Goal: Transaction & Acquisition: Obtain resource

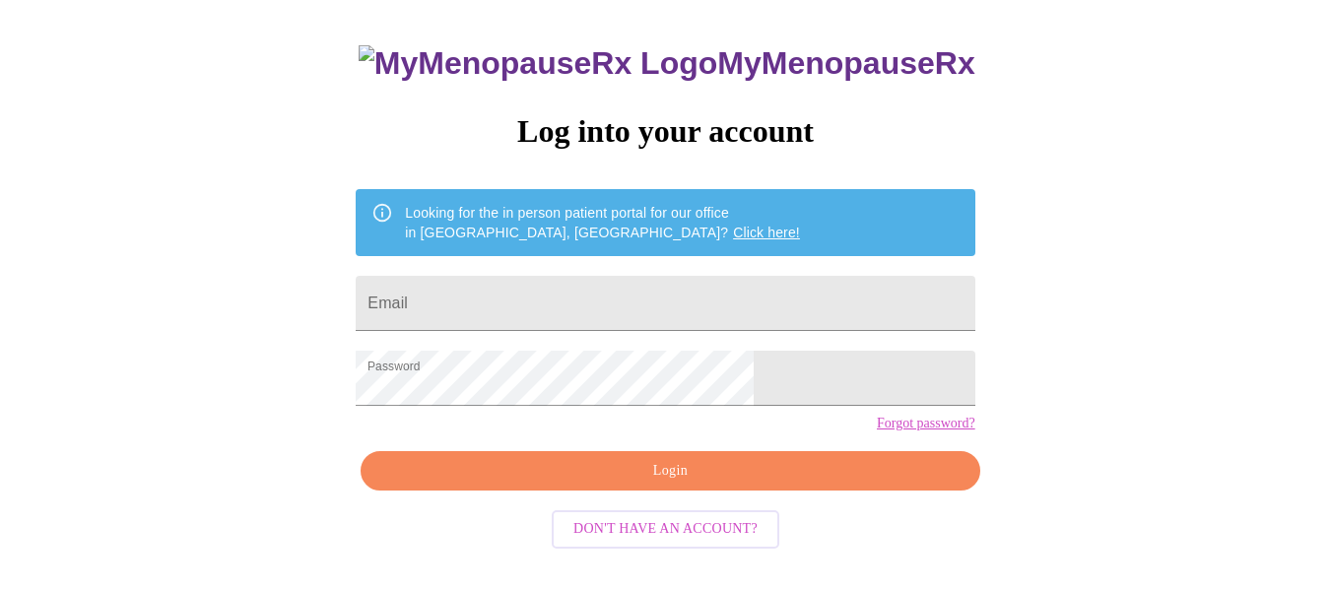
scroll to position [115, 0]
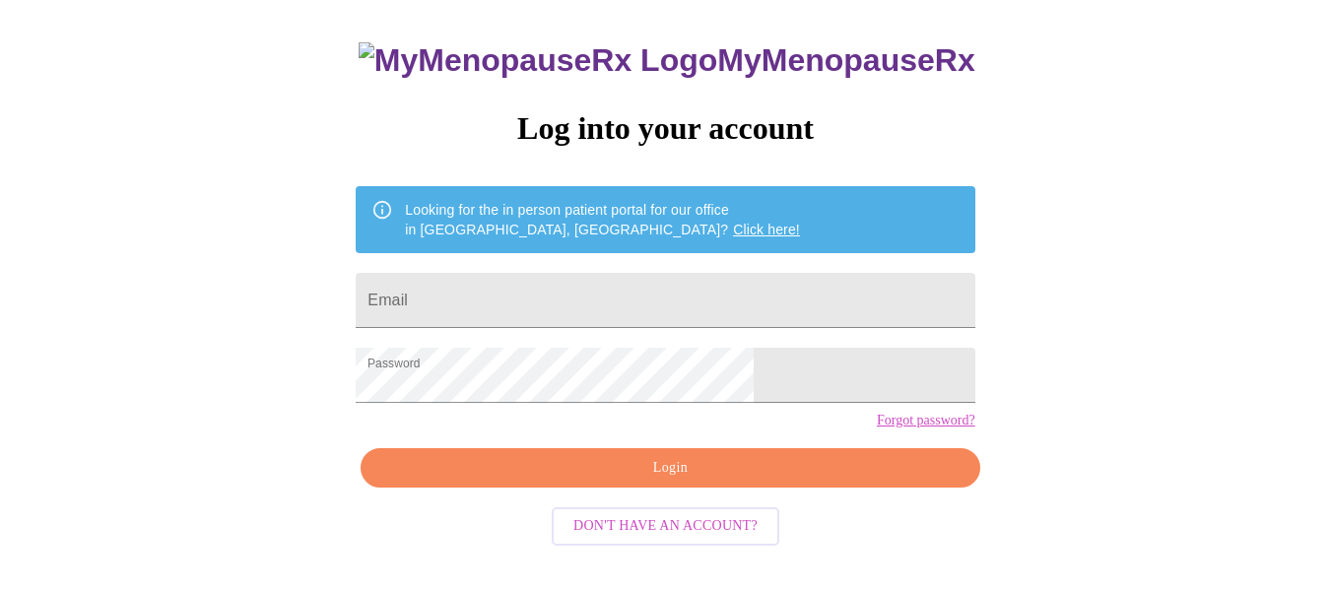
click at [656, 481] on span "Login" at bounding box center [669, 468] width 573 height 25
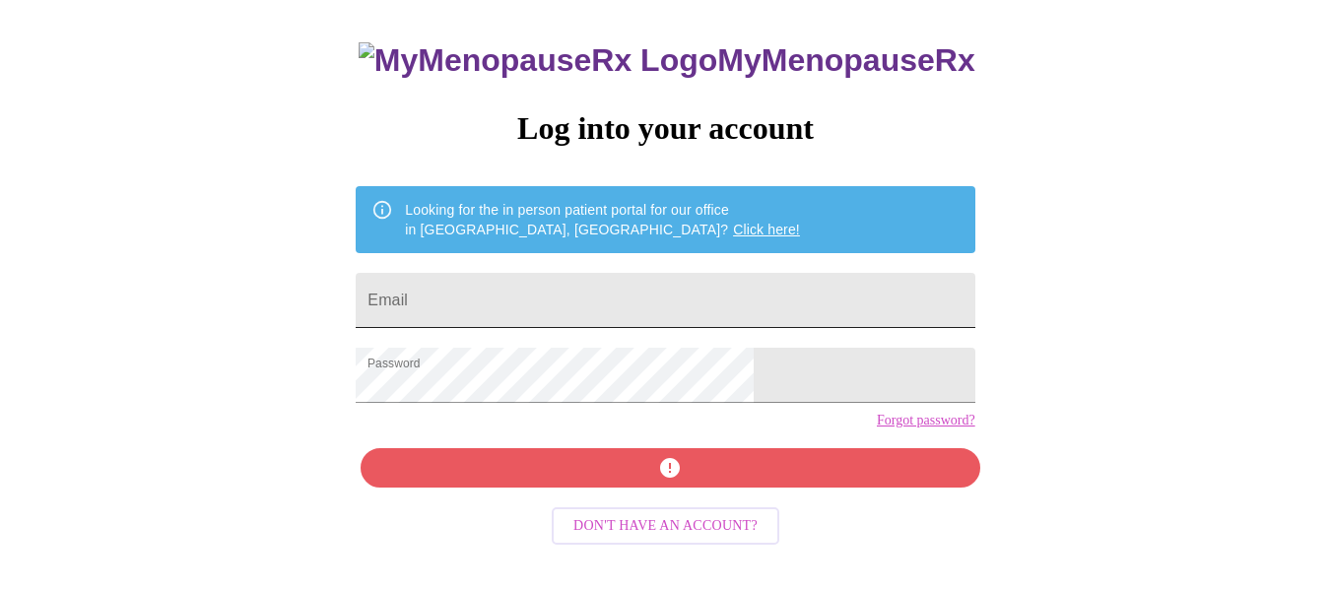
click at [528, 294] on input "Email" at bounding box center [665, 300] width 619 height 55
type input "susancarey42@gmail.com"
click at [675, 491] on div "MyMenopauseRx Log into your account Looking for the in person patient portal fo…" at bounding box center [665, 306] width 658 height 590
click at [741, 497] on div "MyMenopauseRx Log into your account Looking for the in person patient portal fo…" at bounding box center [665, 306] width 658 height 590
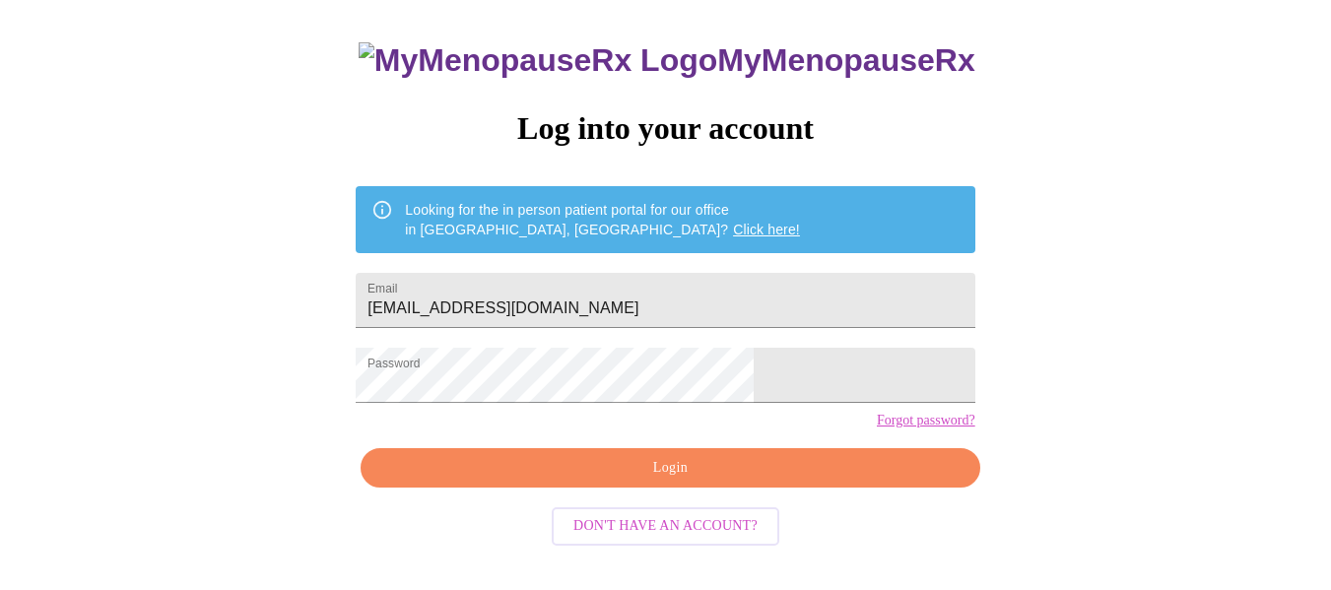
click at [721, 481] on span "Login" at bounding box center [669, 468] width 573 height 25
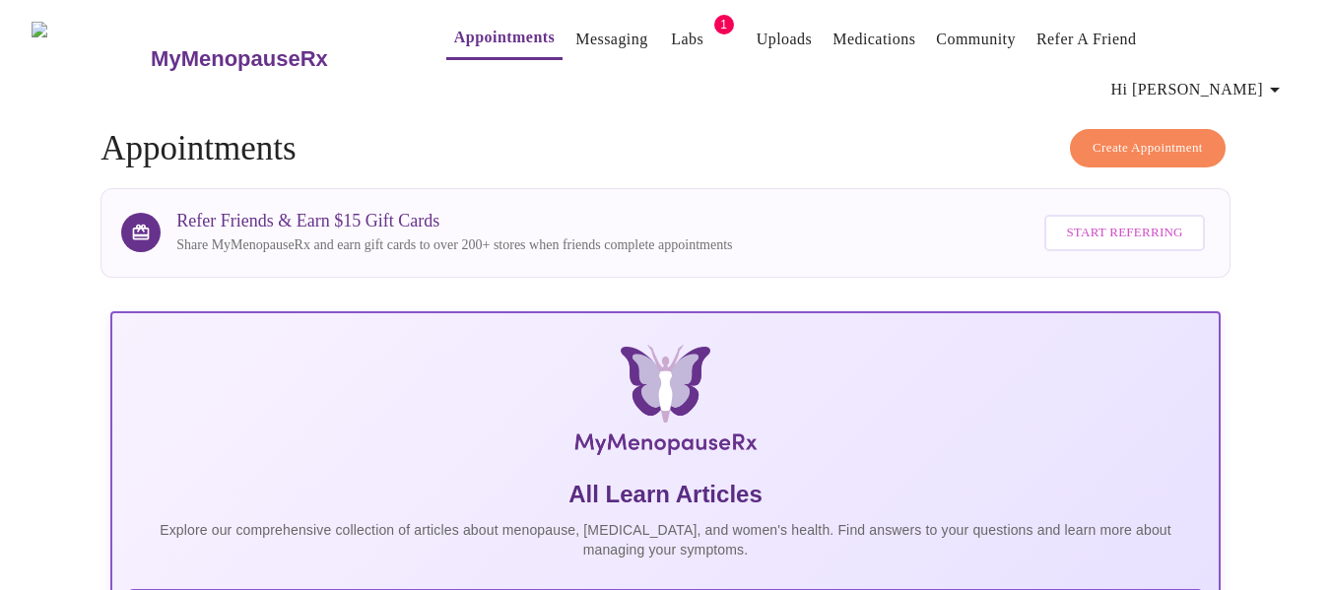
click at [671, 38] on link "Labs" at bounding box center [687, 40] width 33 height 28
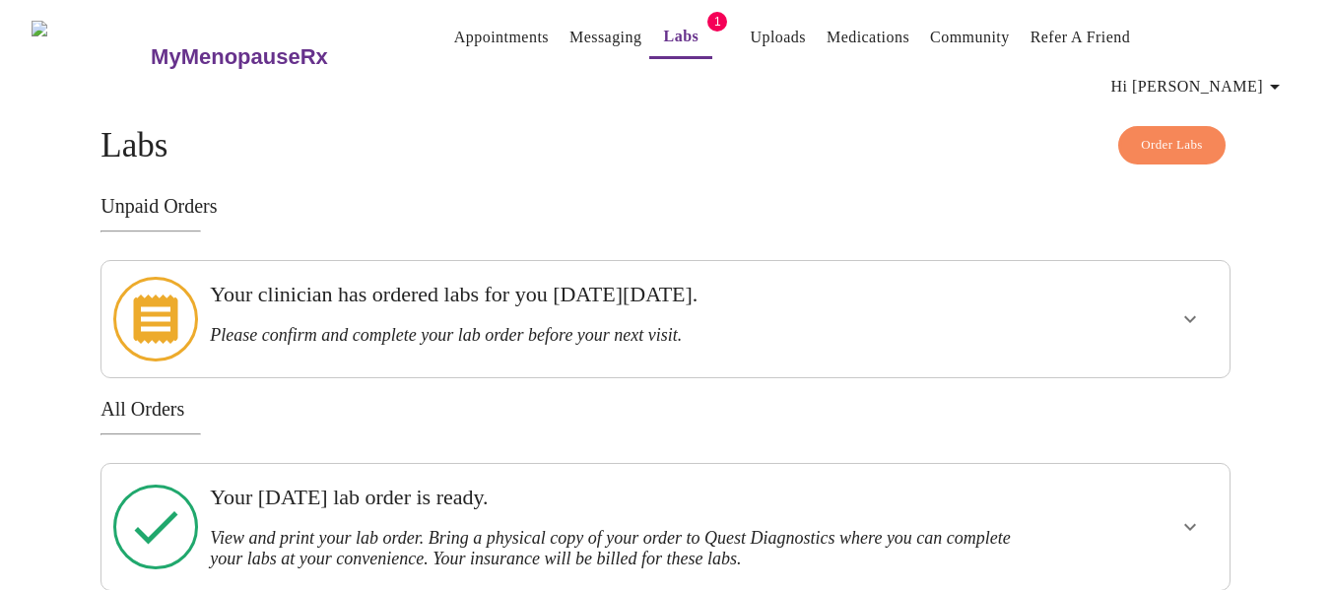
click at [1184, 307] on icon "show more" at bounding box center [1190, 319] width 24 height 24
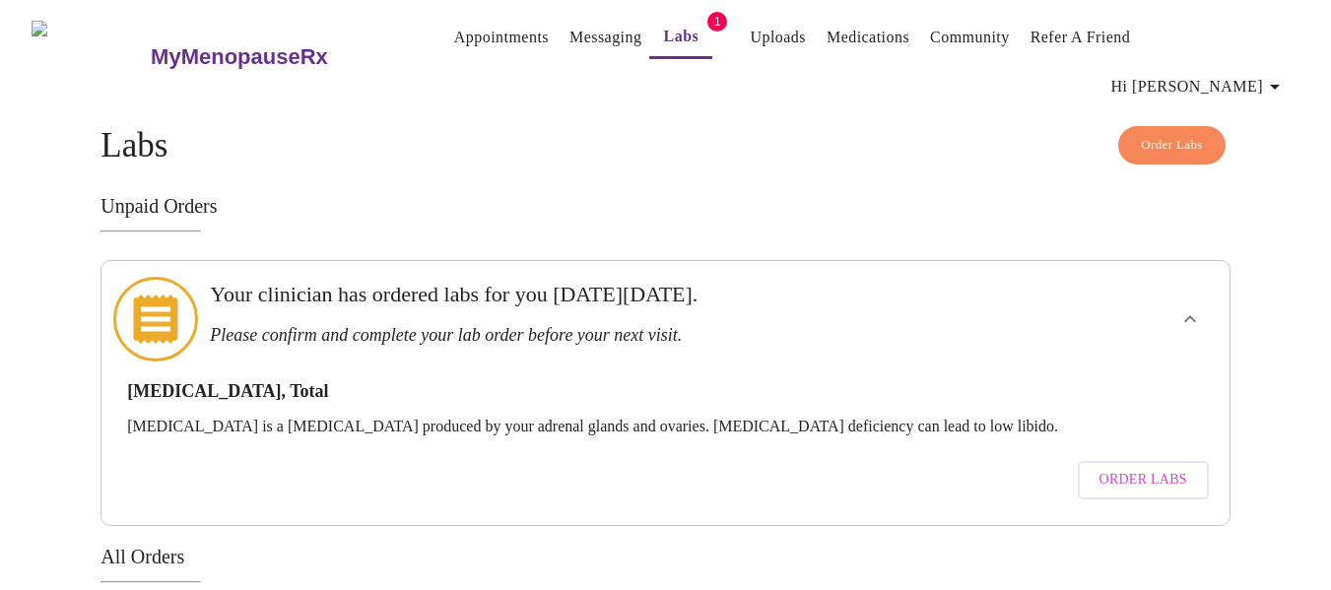
click at [1140, 468] on span "Order Labs" at bounding box center [1144, 480] width 88 height 25
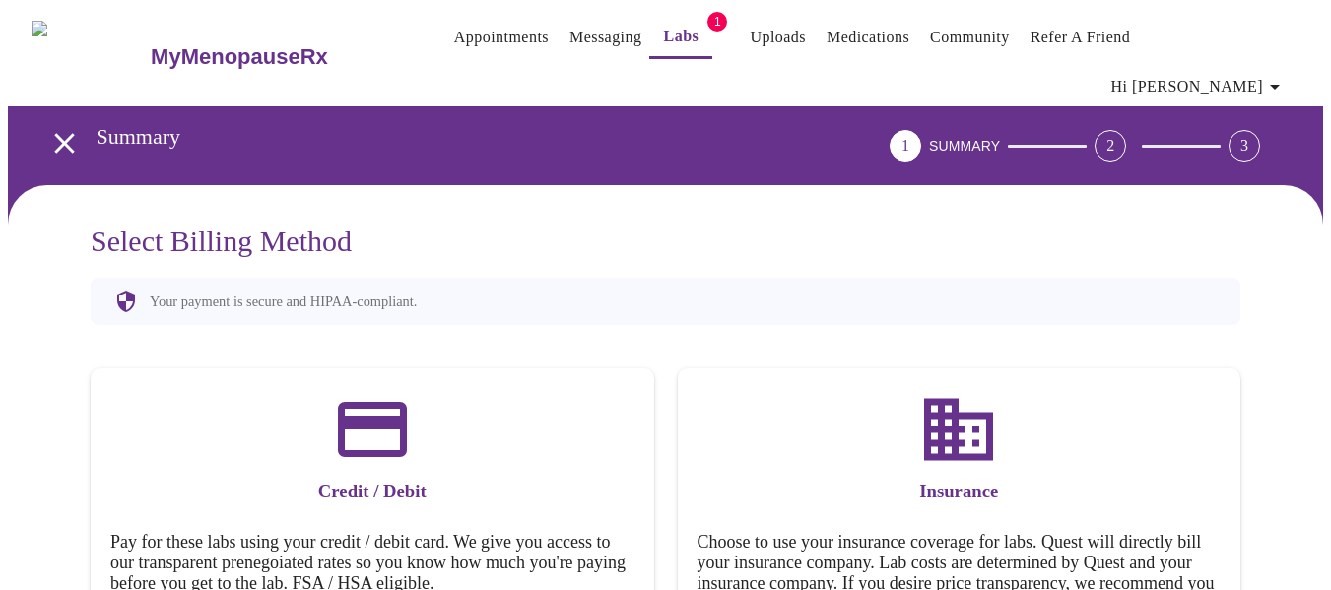
click at [54, 133] on icon "open drawer" at bounding box center [64, 143] width 20 height 20
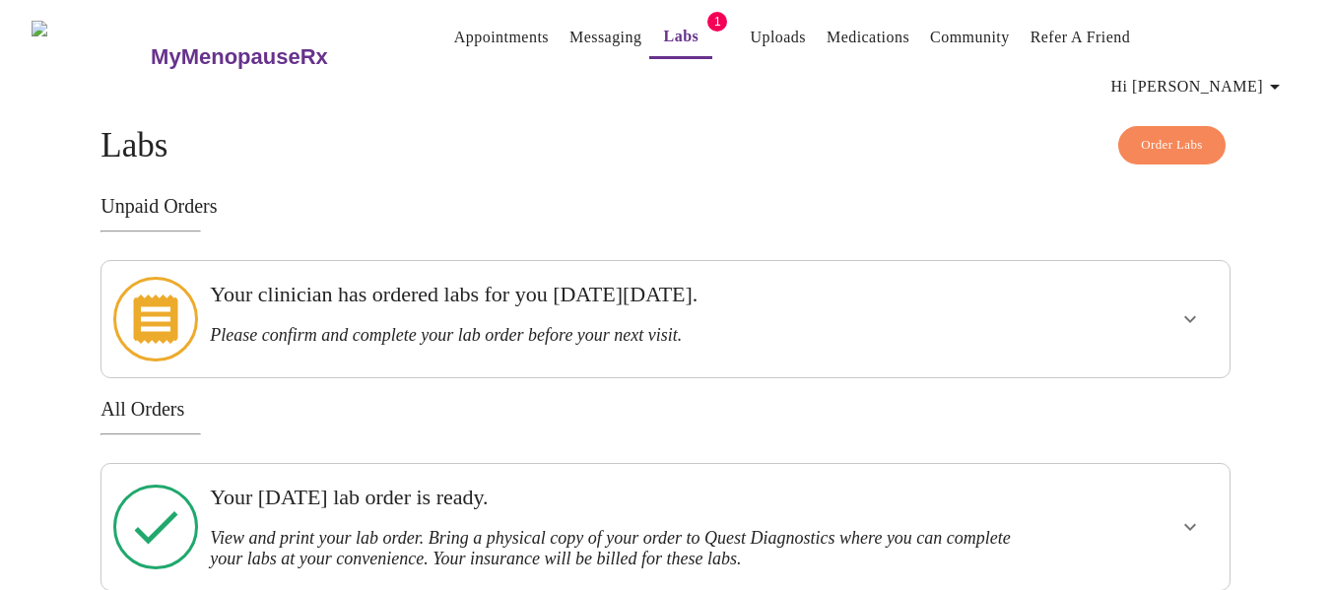
click at [454, 32] on link "Appointments" at bounding box center [501, 38] width 95 height 28
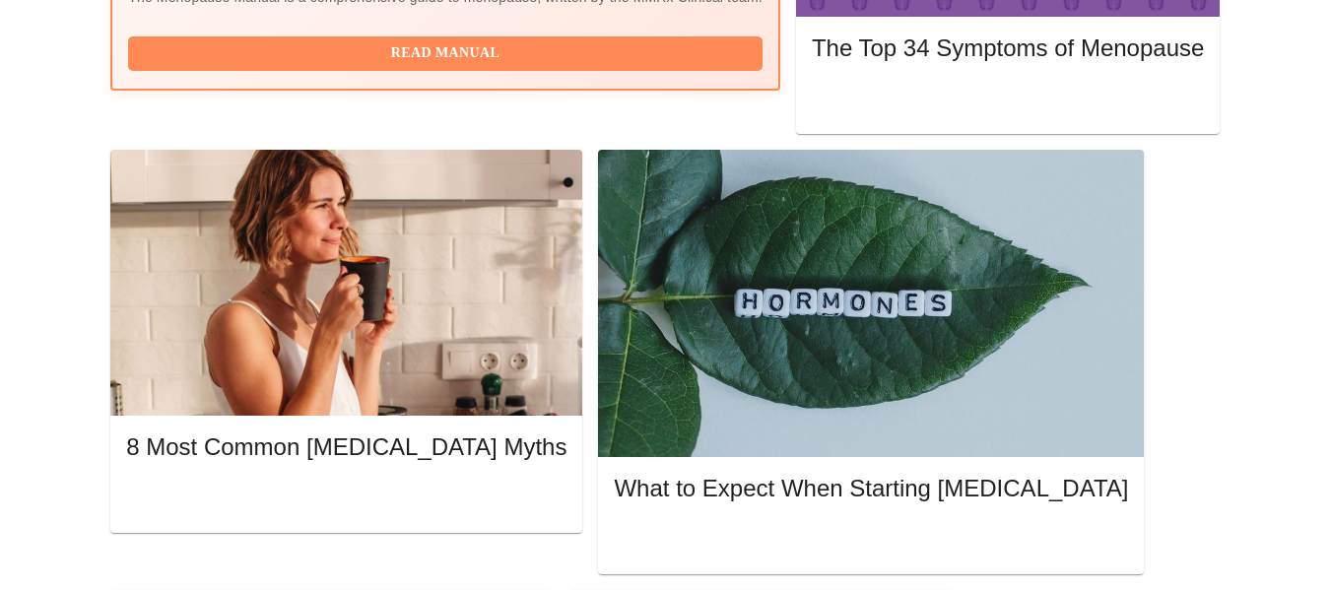
scroll to position [887, 0]
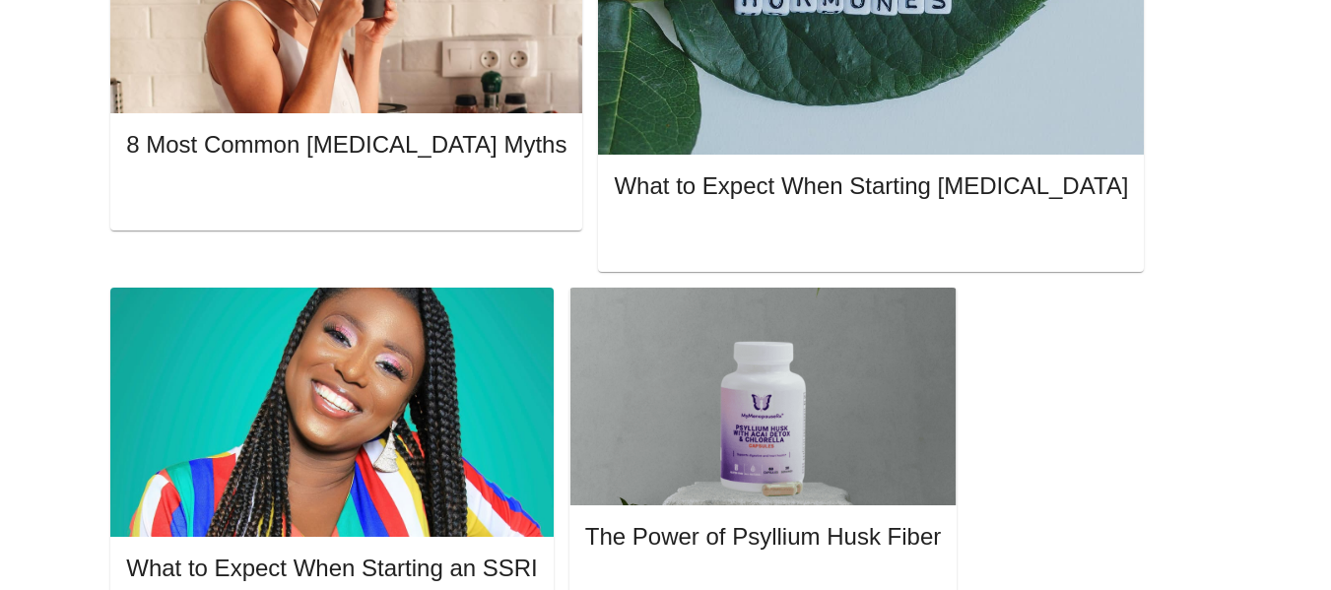
scroll to position [1084, 0]
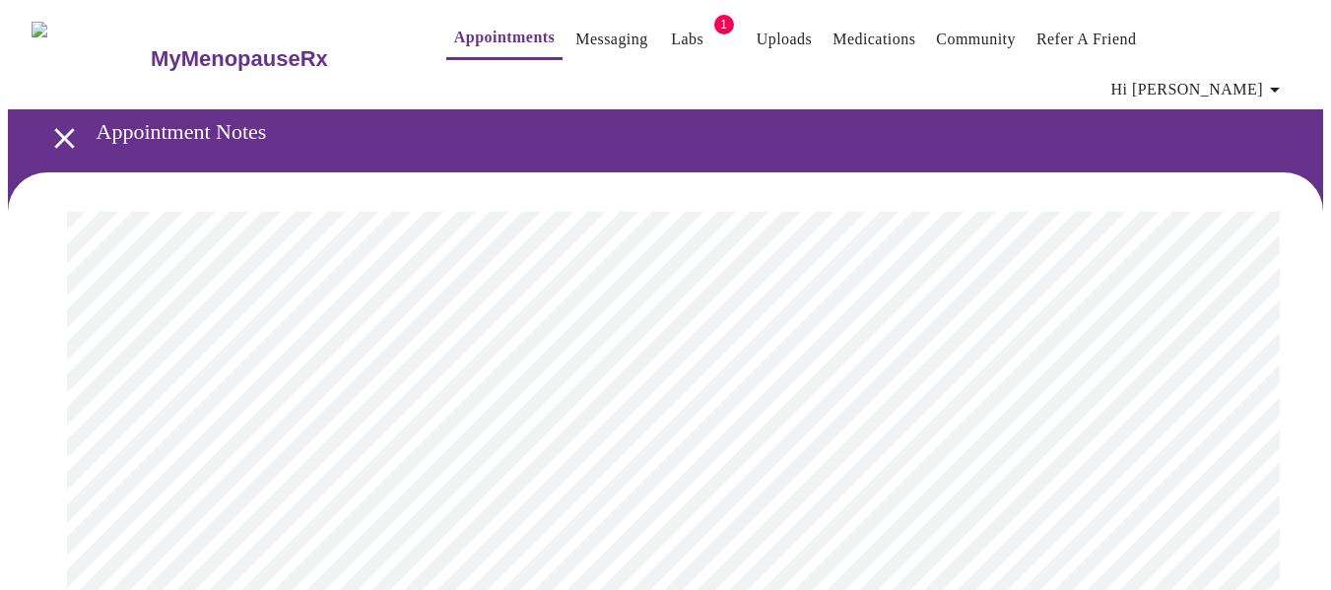
click at [63, 121] on icon "open drawer" at bounding box center [64, 138] width 34 height 34
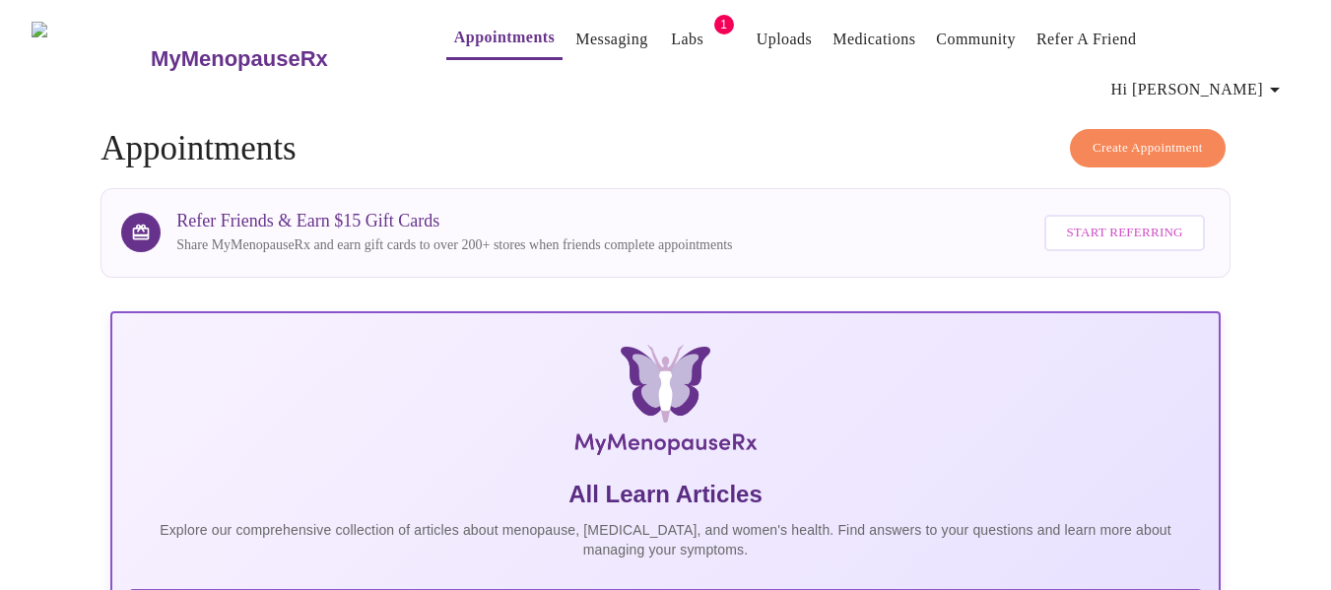
click at [454, 46] on link "Appointments" at bounding box center [504, 38] width 101 height 28
click at [454, 35] on link "Appointments" at bounding box center [504, 38] width 101 height 28
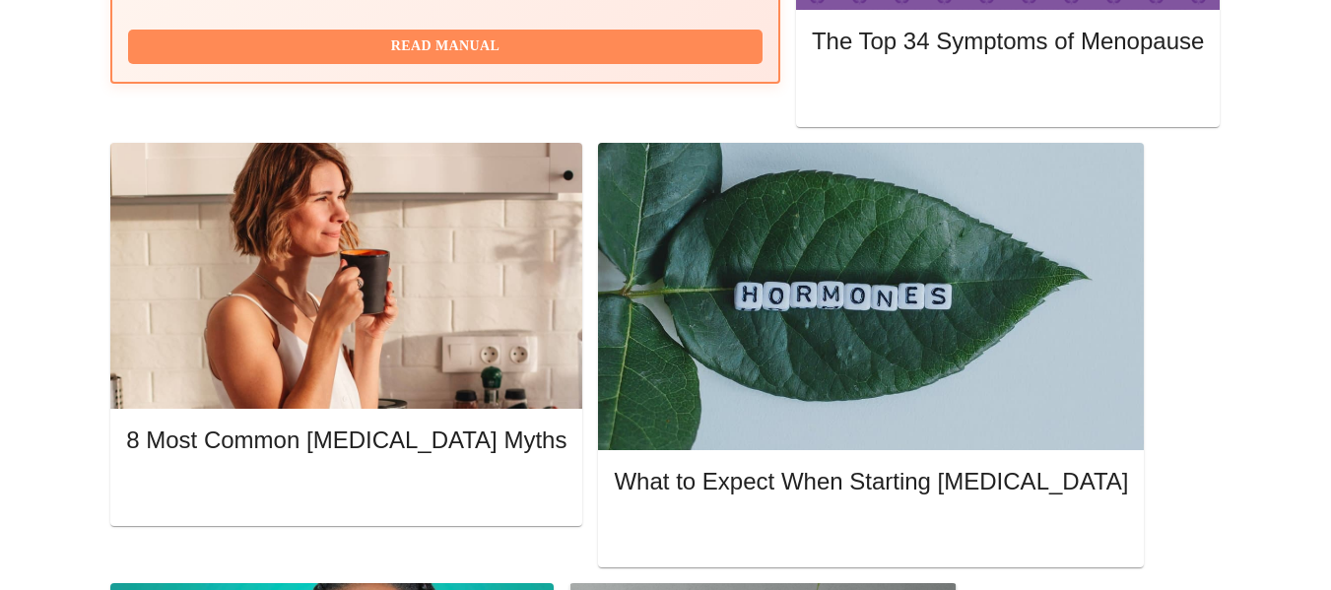
scroll to position [985, 0]
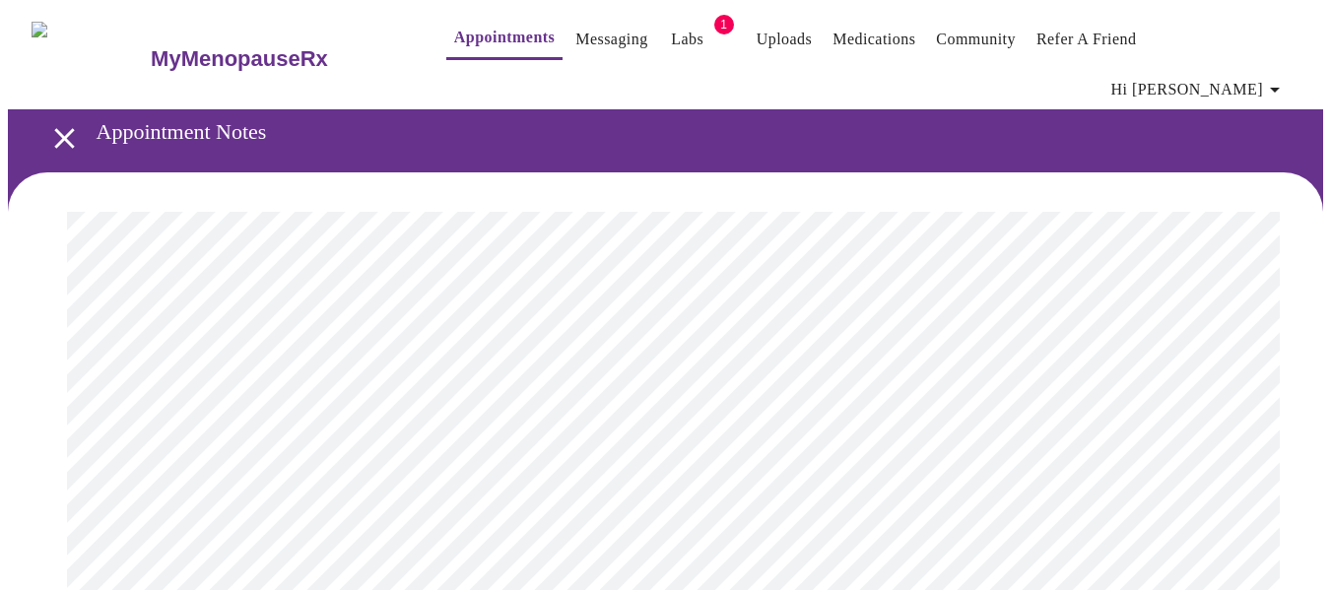
click at [757, 45] on link "Uploads" at bounding box center [785, 40] width 56 height 28
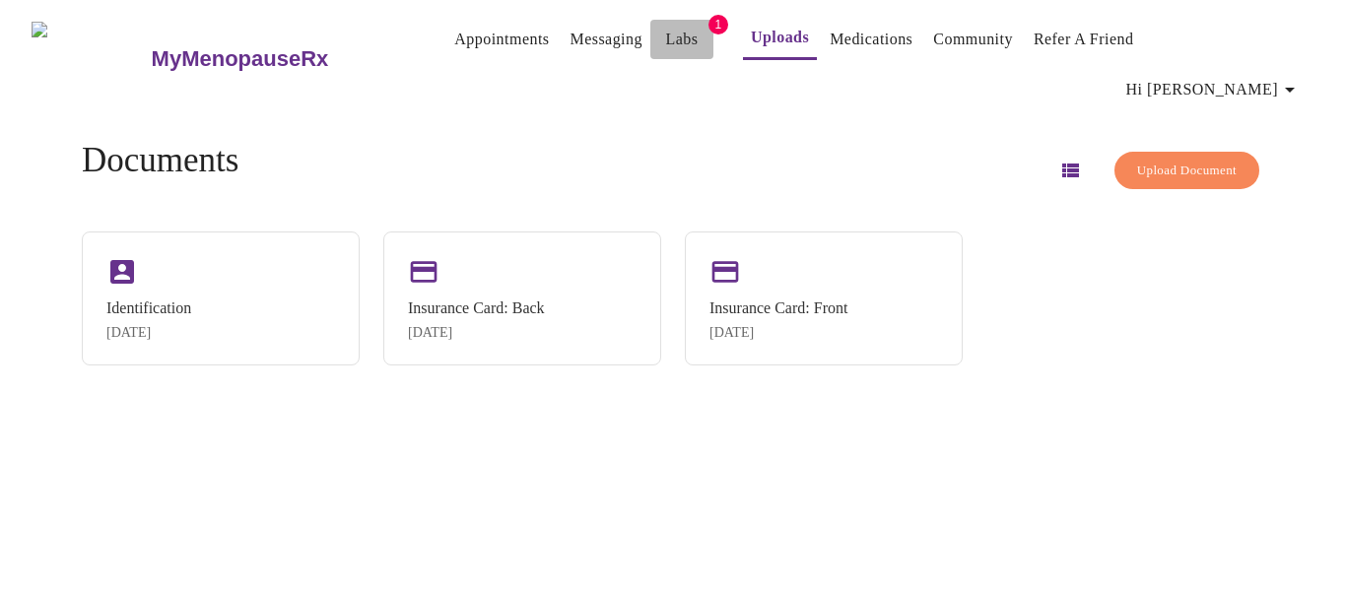
click at [665, 42] on link "Labs" at bounding box center [681, 40] width 33 height 28
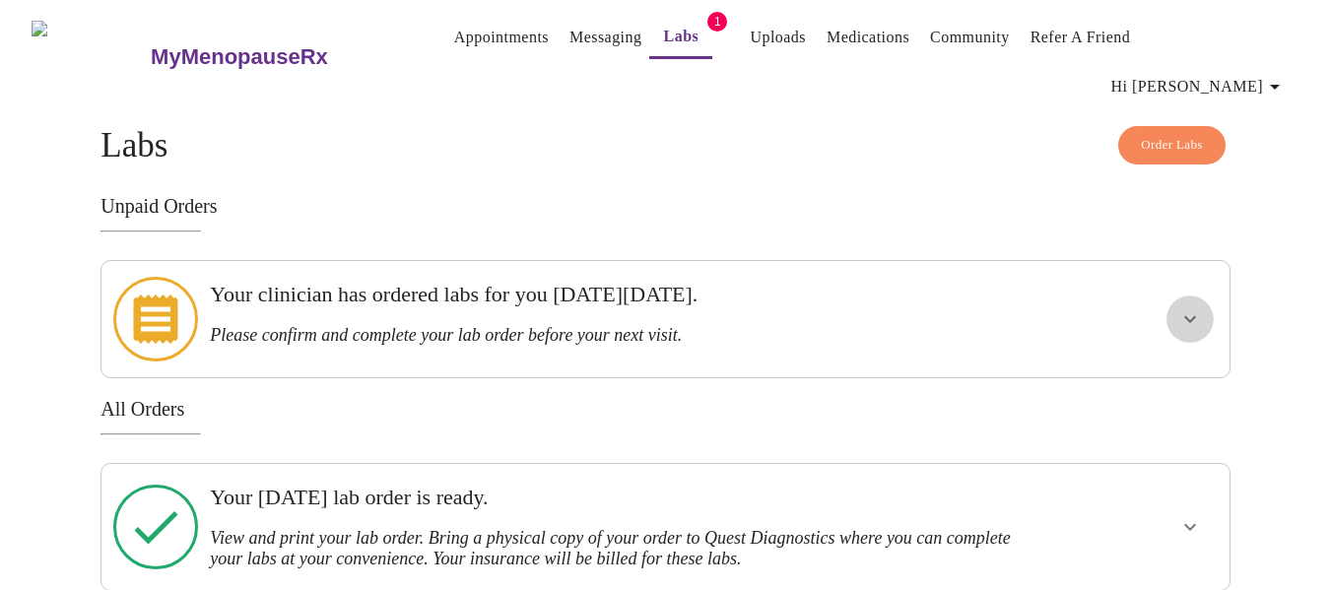
click at [1195, 307] on icon "show more" at bounding box center [1190, 319] width 24 height 24
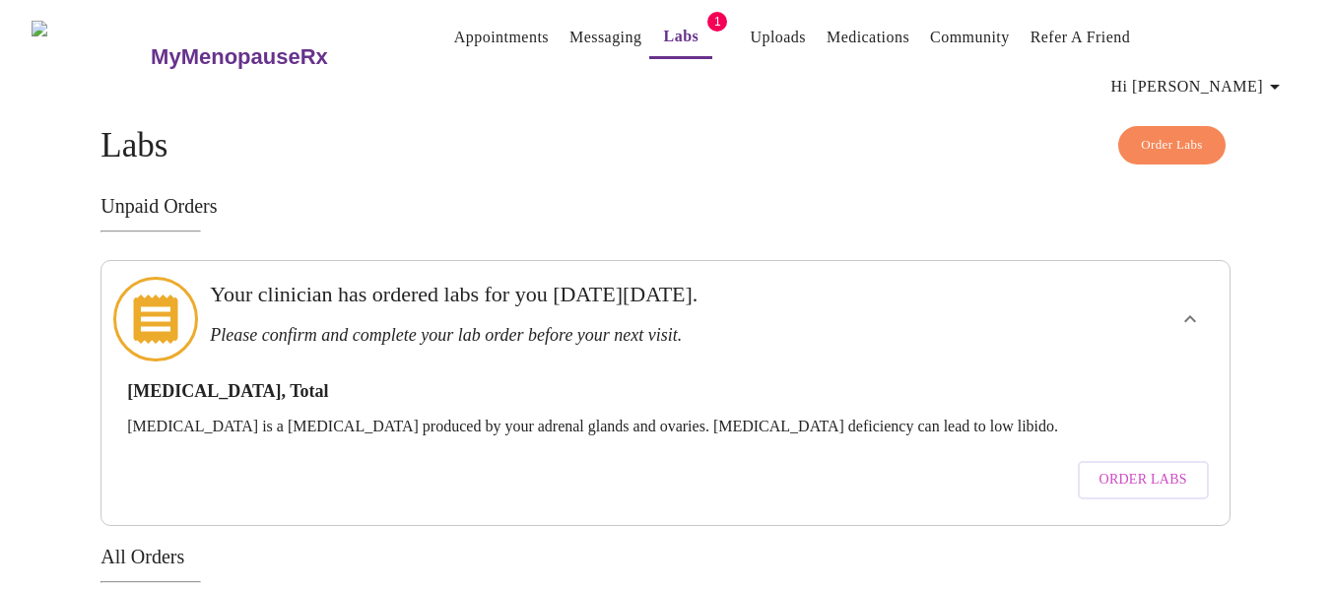
click at [169, 286] on icon at bounding box center [155, 319] width 85 height 85
click at [1117, 468] on span "Order Labs" at bounding box center [1144, 480] width 88 height 25
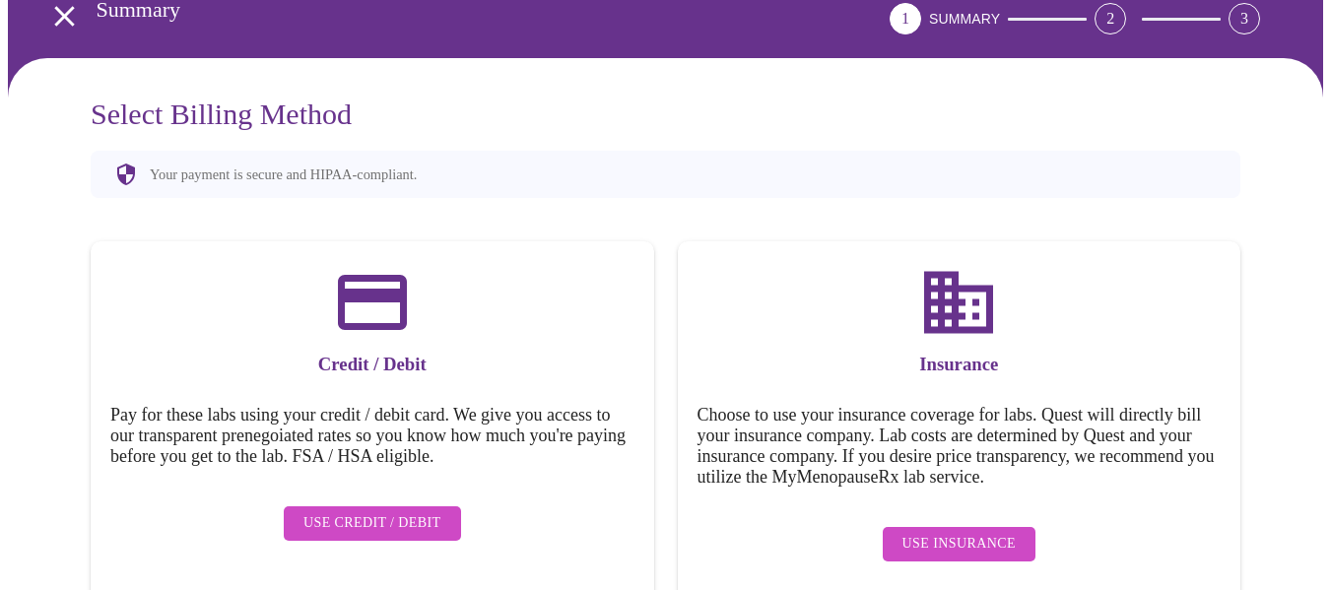
scroll to position [130, 0]
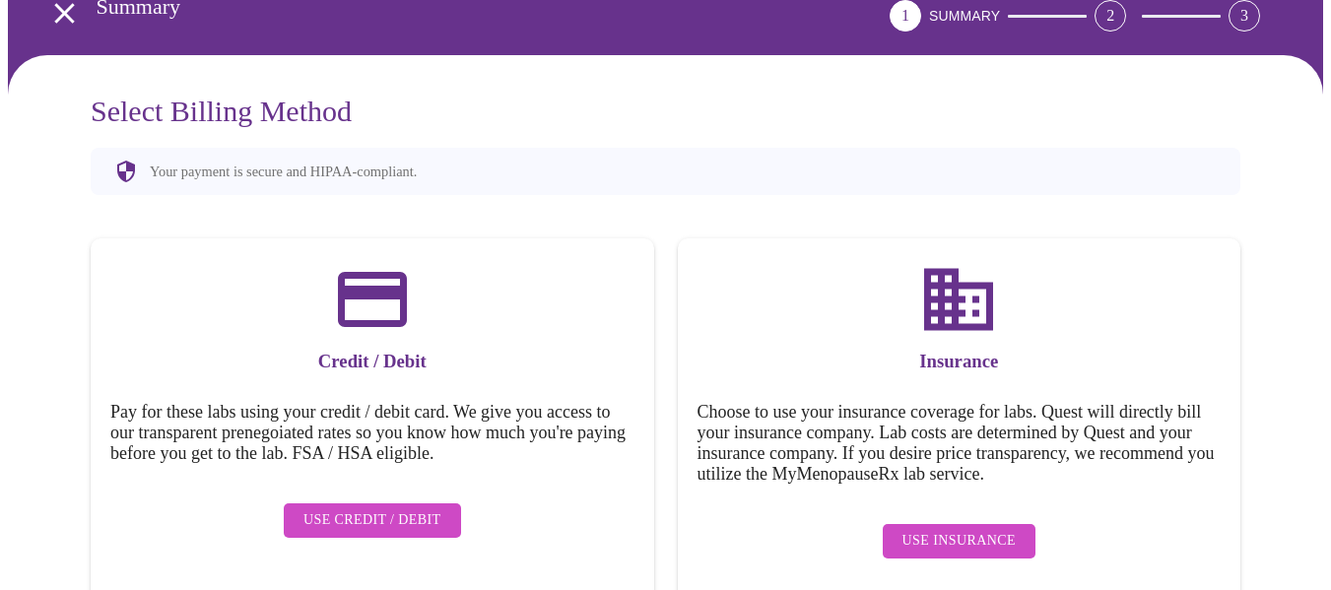
click at [979, 529] on span "Use Insurance" at bounding box center [959, 541] width 113 height 25
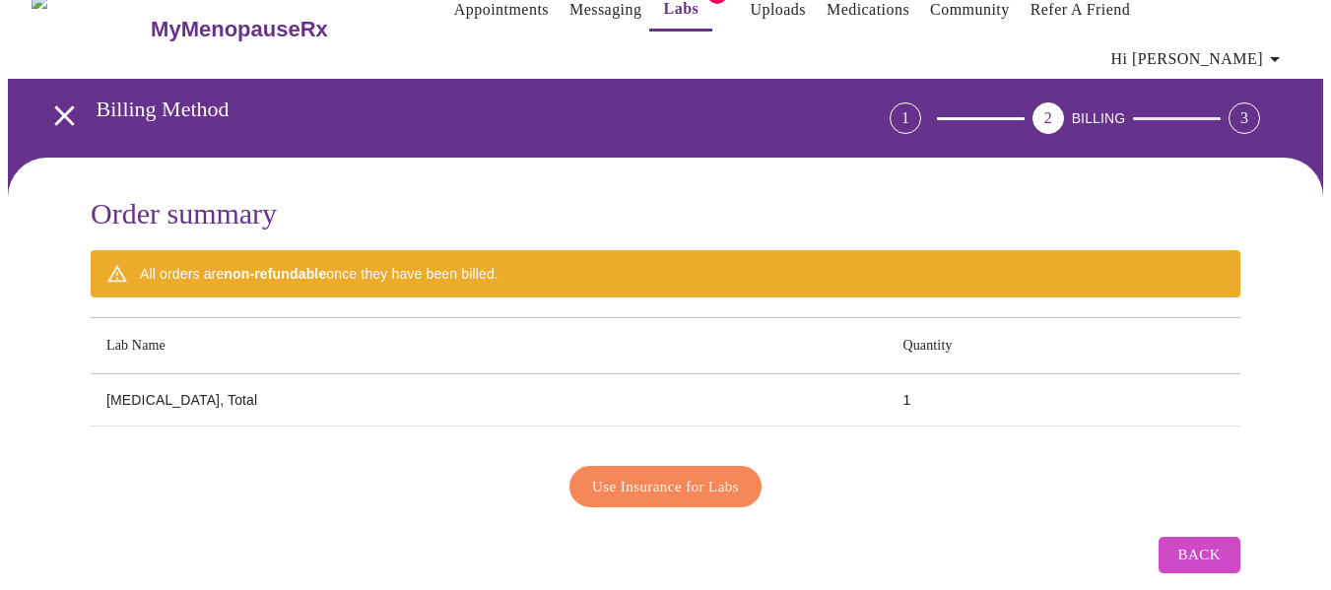
click at [454, 10] on link "Appointments" at bounding box center [501, 10] width 95 height 28
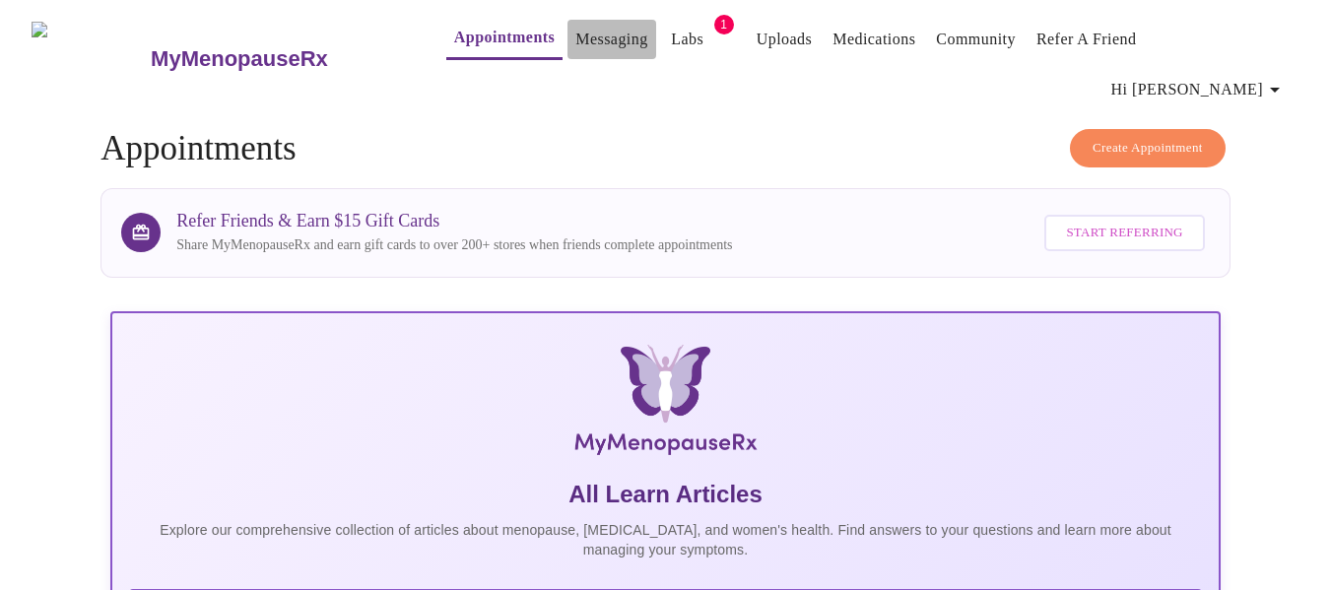
click at [575, 38] on link "Messaging" at bounding box center [611, 40] width 72 height 28
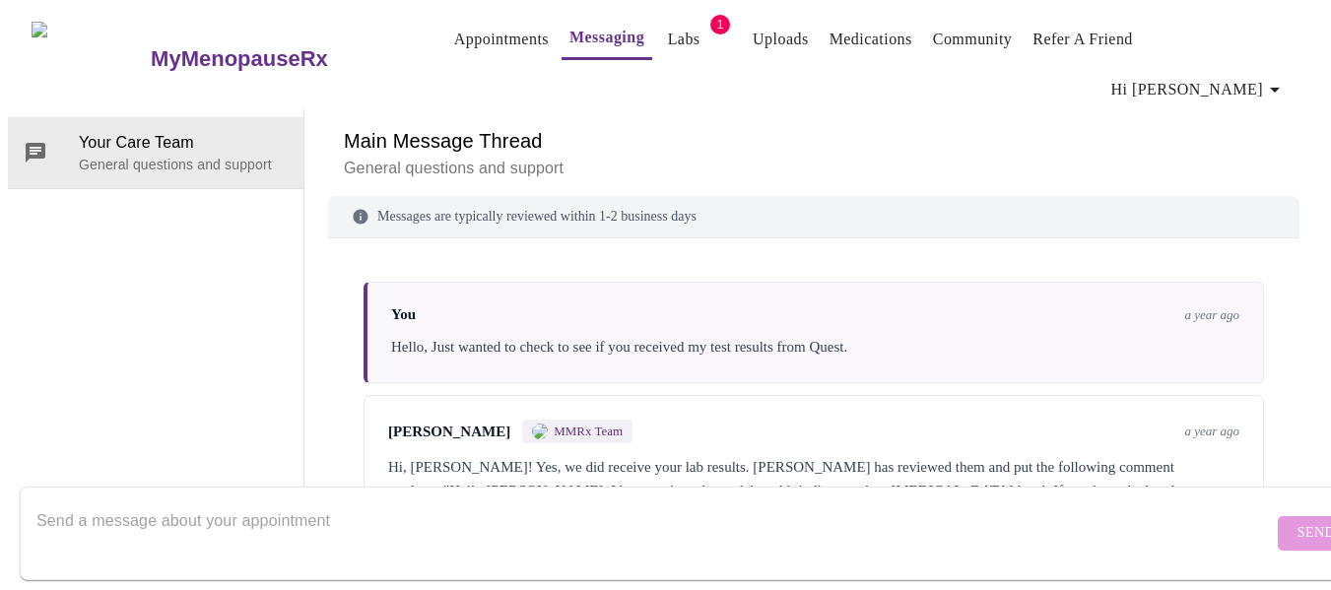
click at [668, 43] on link "Labs" at bounding box center [684, 40] width 33 height 28
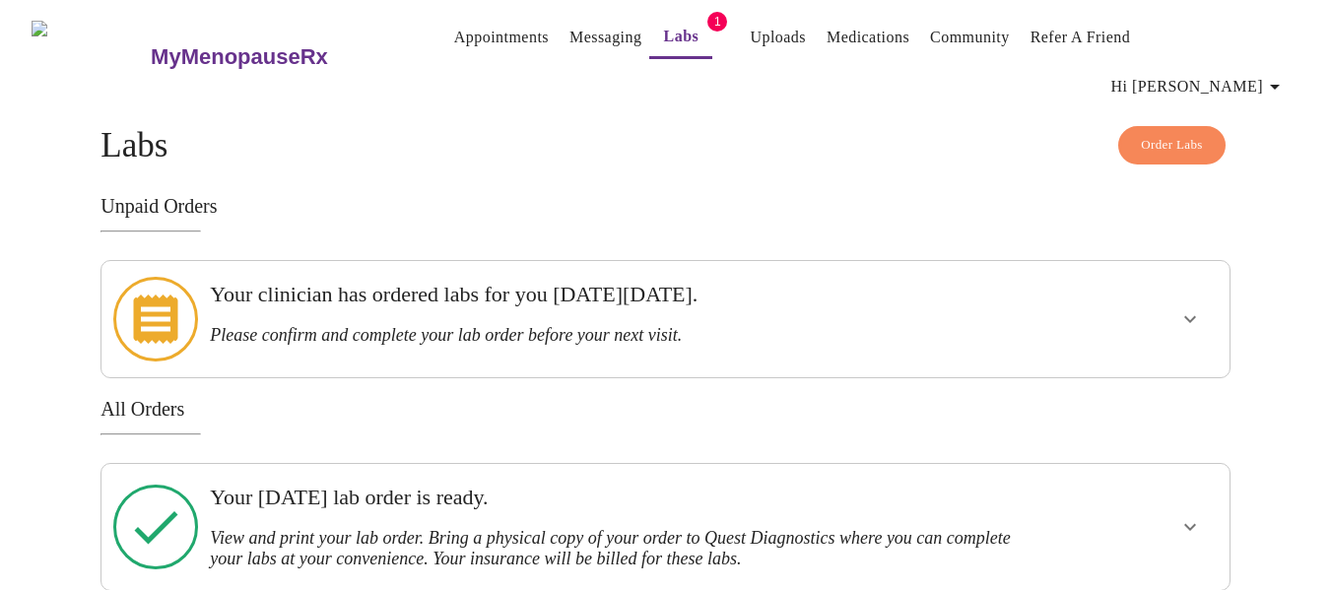
click at [1156, 134] on span "Order Labs" at bounding box center [1172, 145] width 62 height 23
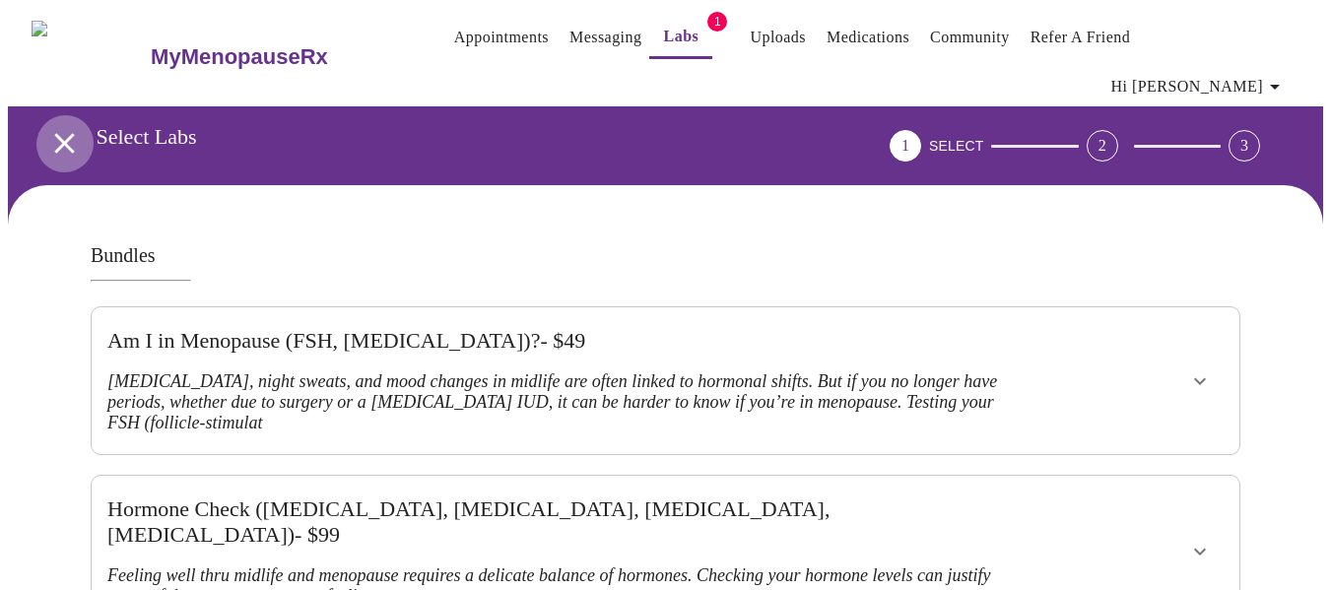
click at [54, 133] on icon "open drawer" at bounding box center [64, 143] width 20 height 20
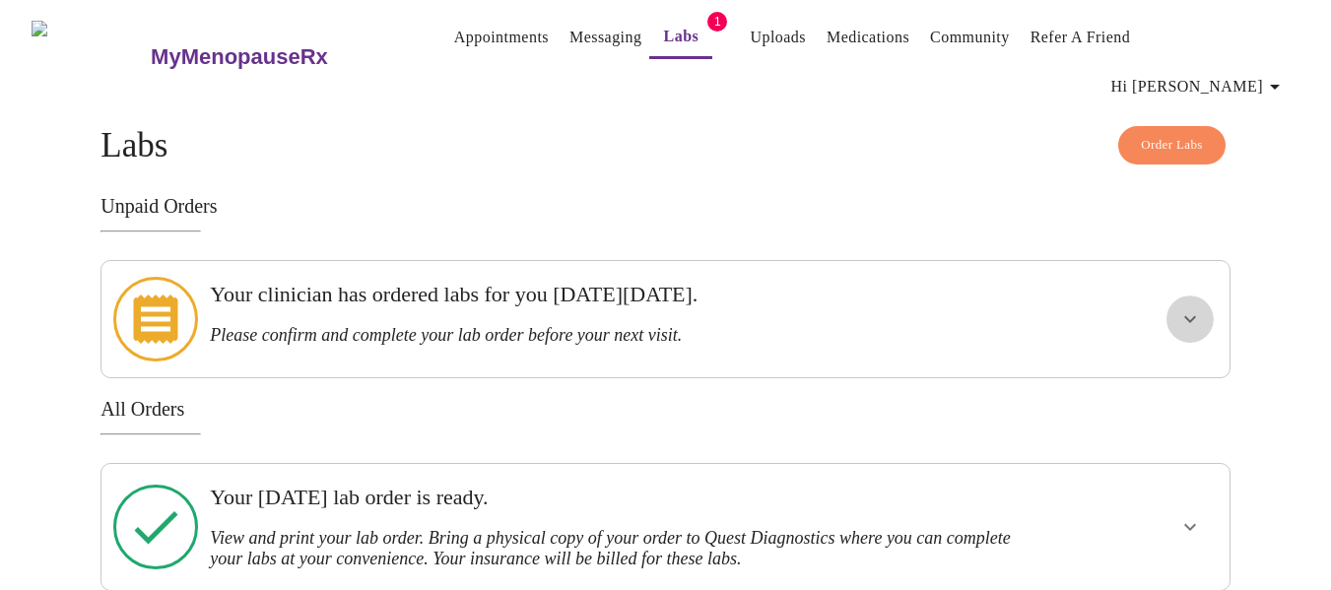
click at [1194, 307] on icon "show more" at bounding box center [1190, 319] width 24 height 24
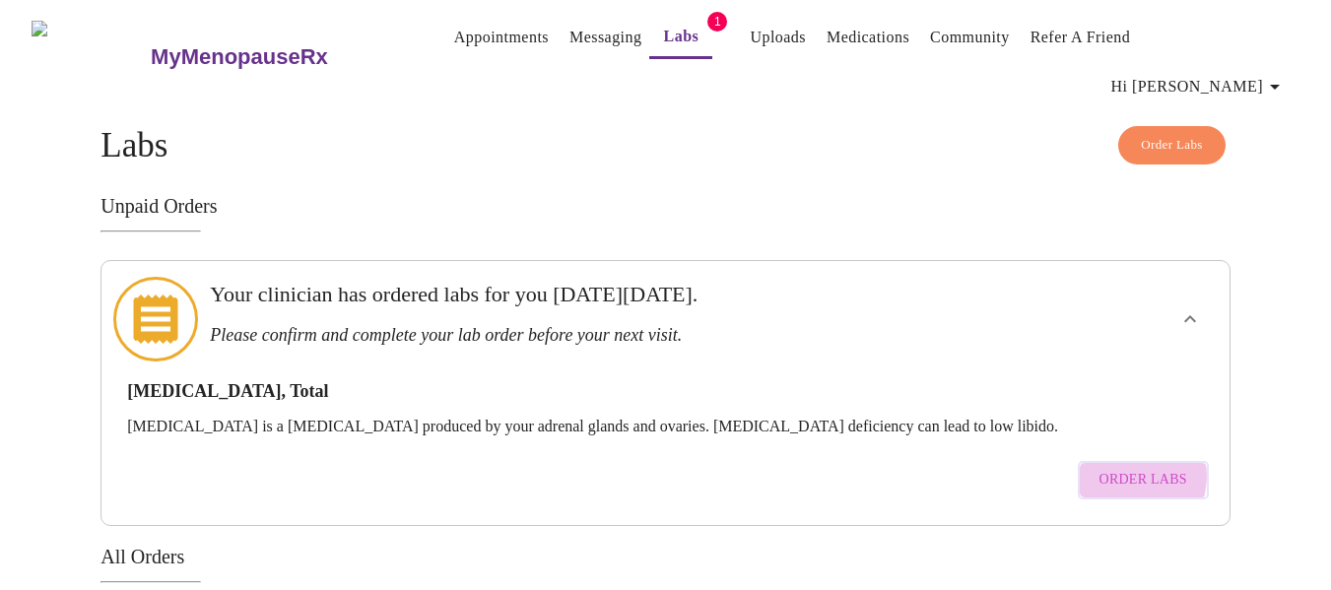
click at [1126, 468] on span "Order Labs" at bounding box center [1144, 480] width 88 height 25
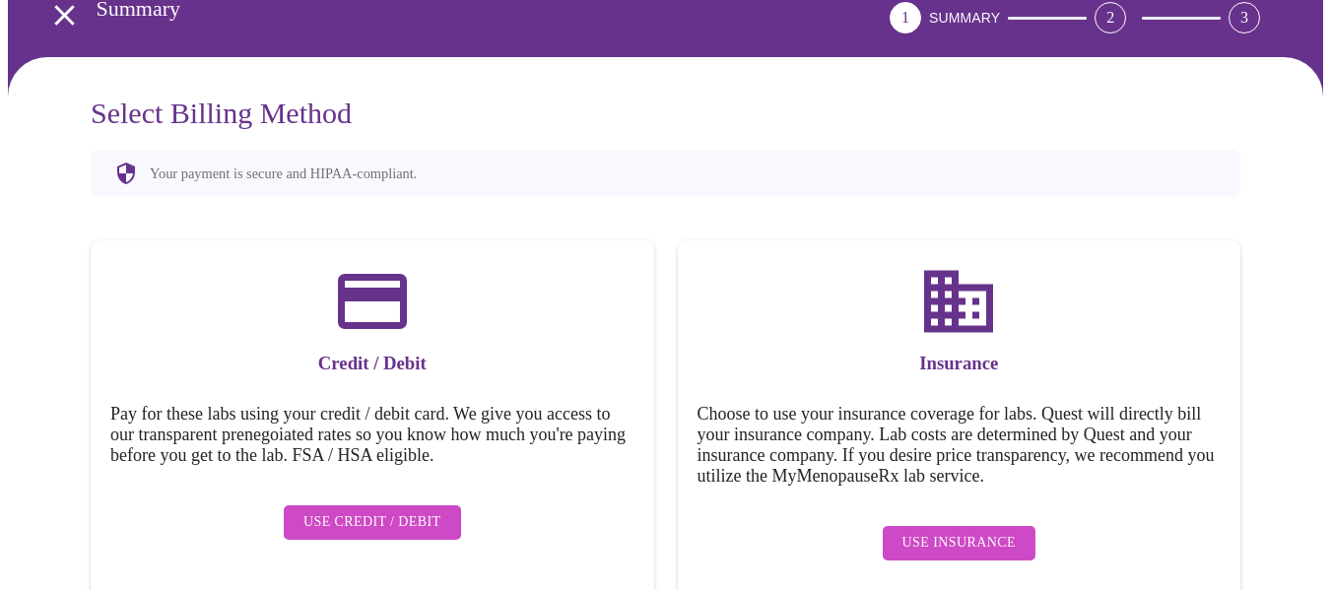
scroll to position [130, 0]
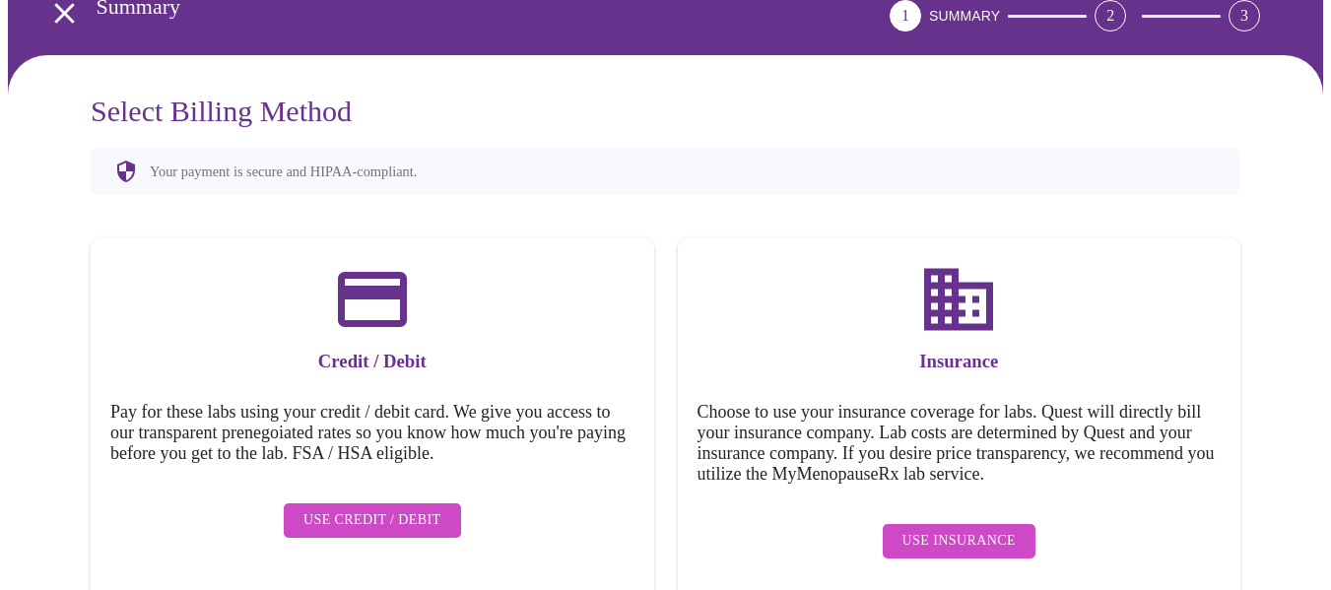
click at [948, 529] on span "Use Insurance" at bounding box center [959, 541] width 113 height 25
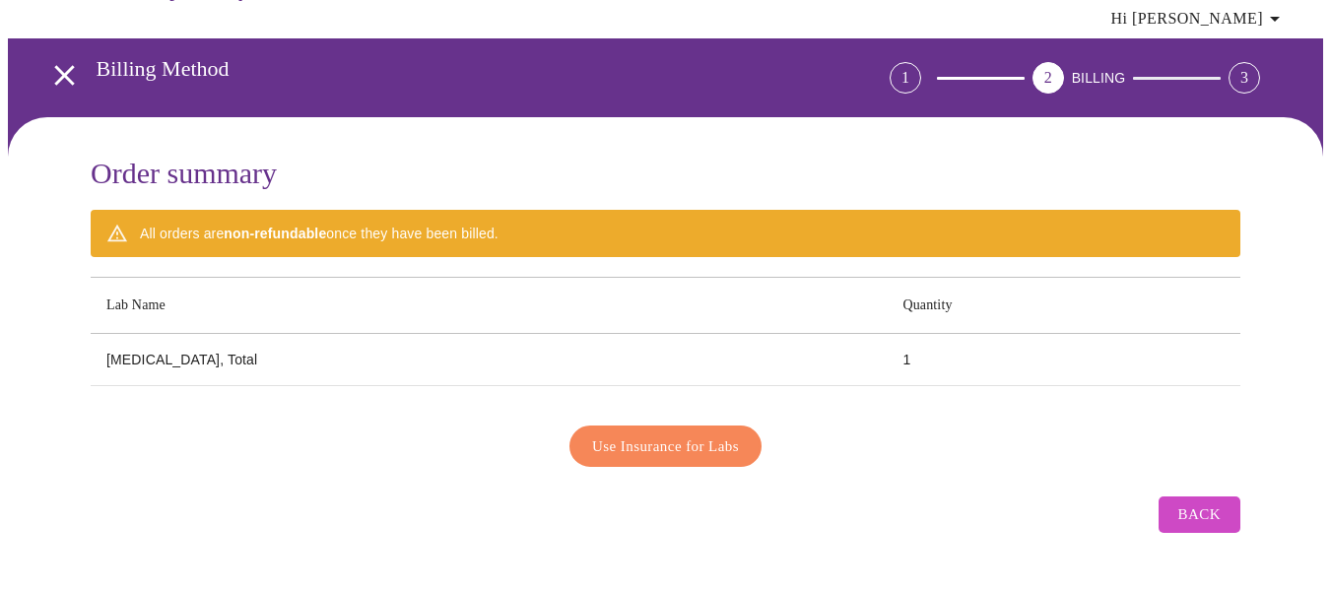
scroll to position [28, 0]
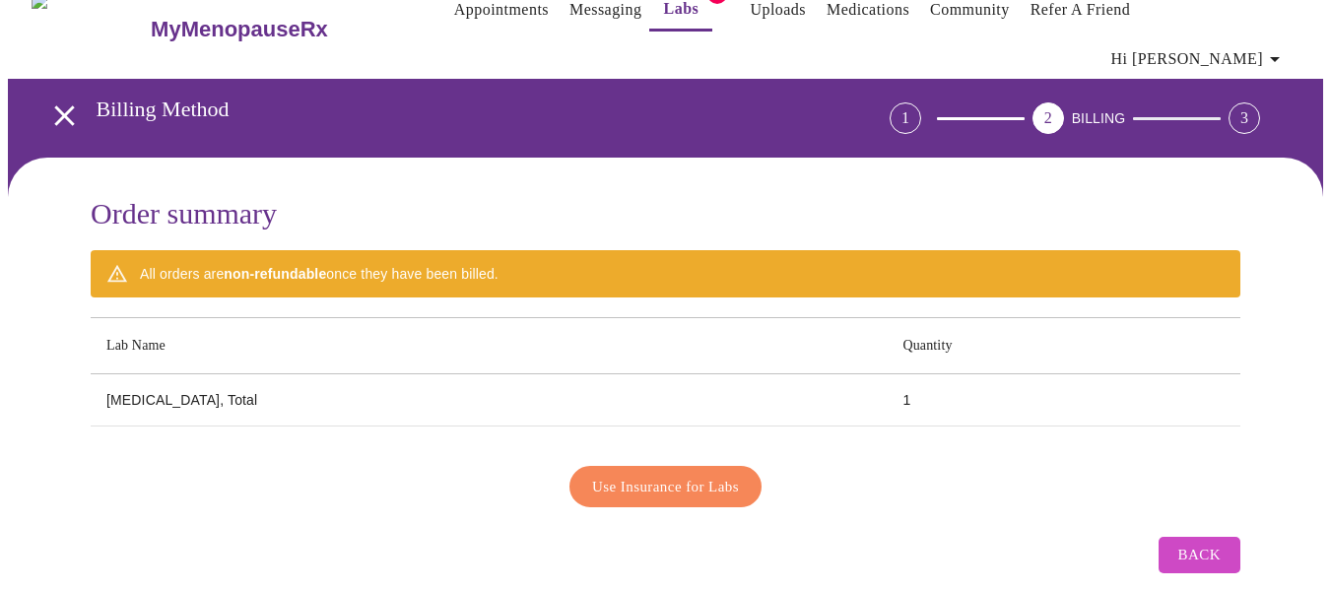
click at [666, 474] on span "Use Insurance for Labs" at bounding box center [665, 487] width 147 height 26
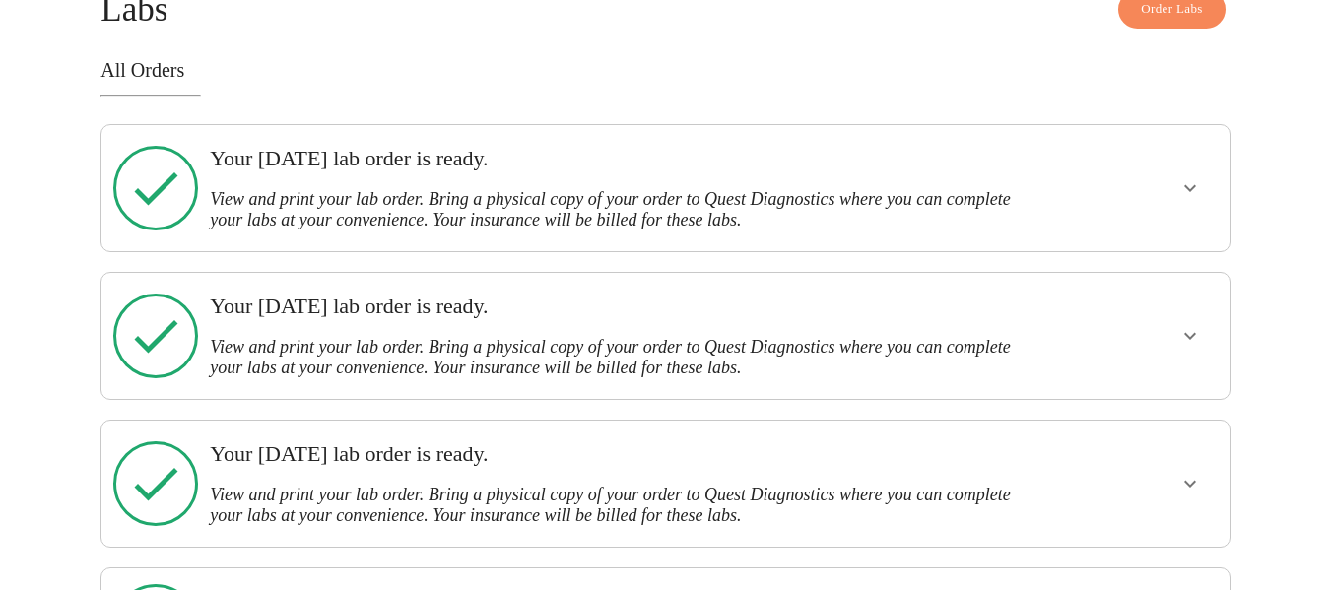
scroll to position [93, 0]
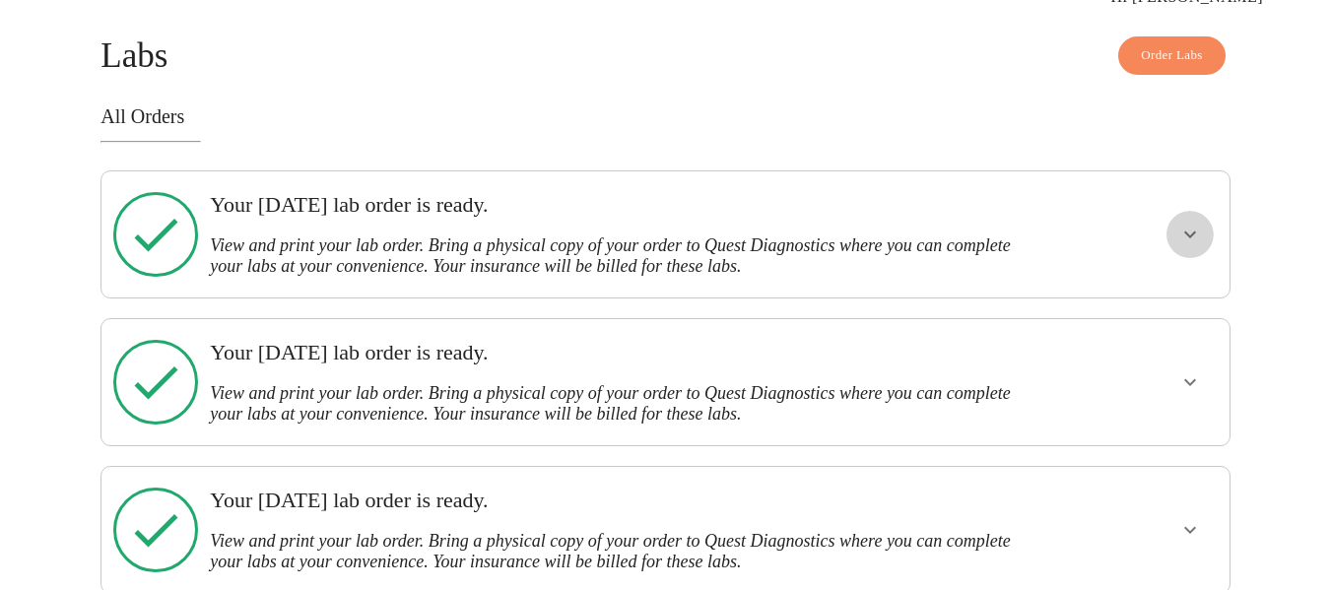
click at [1179, 223] on icon "show more" at bounding box center [1190, 235] width 24 height 24
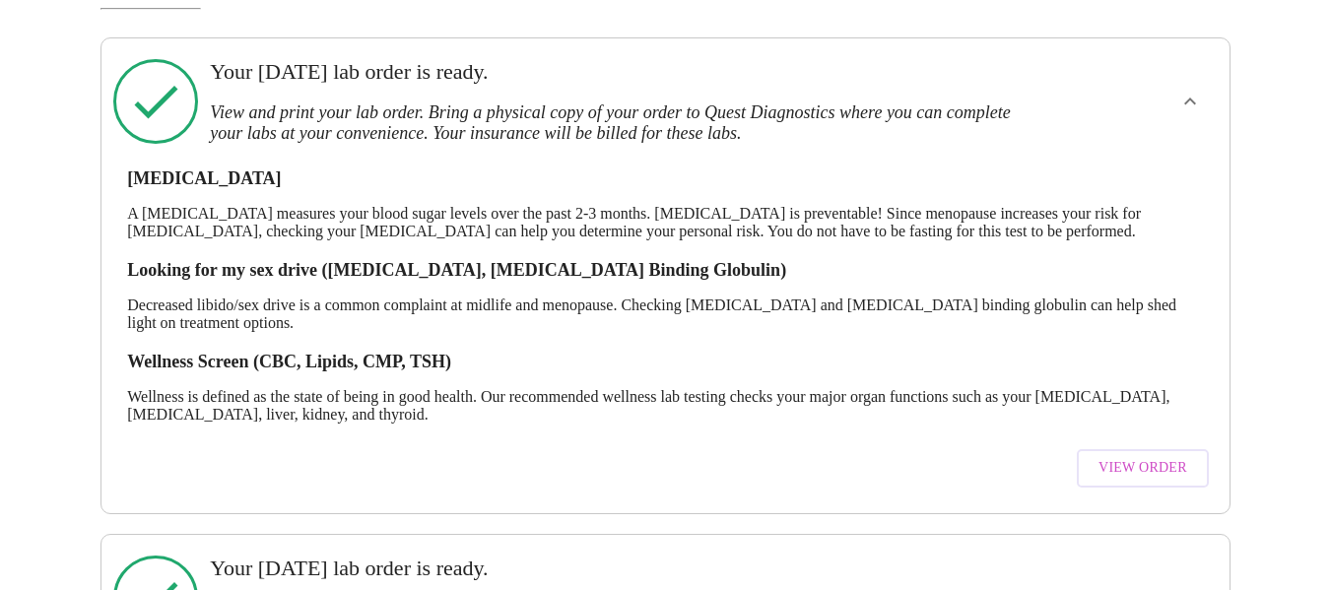
scroll to position [388, 0]
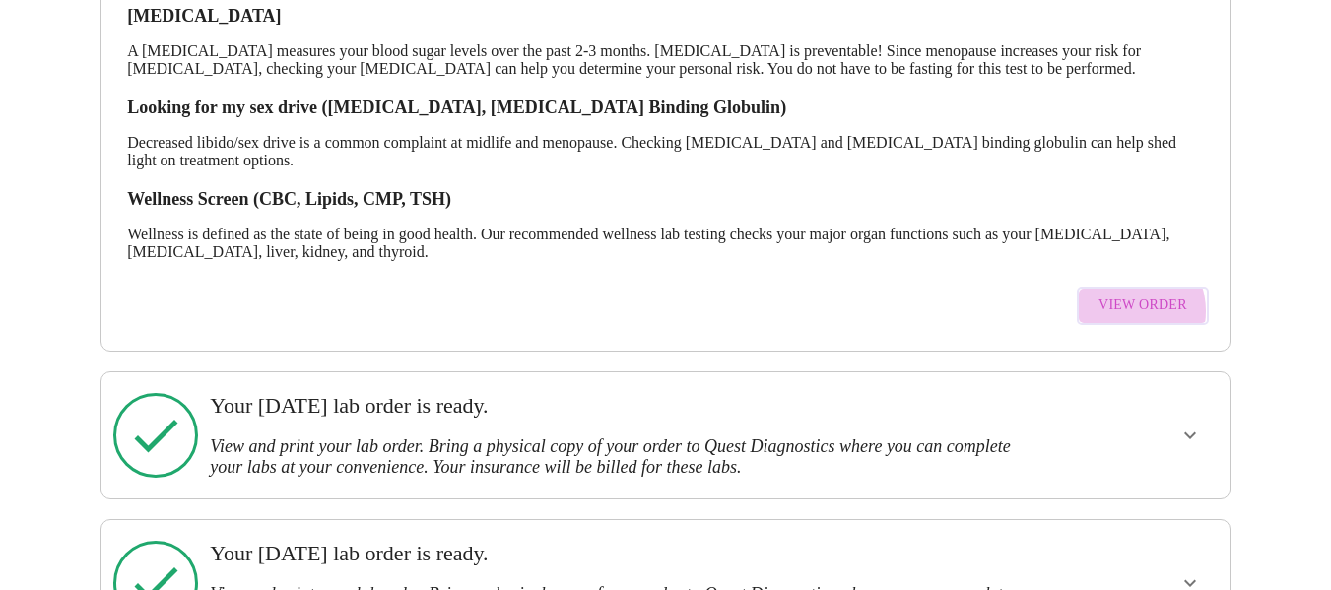
click at [1130, 294] on span "View Order" at bounding box center [1143, 306] width 89 height 25
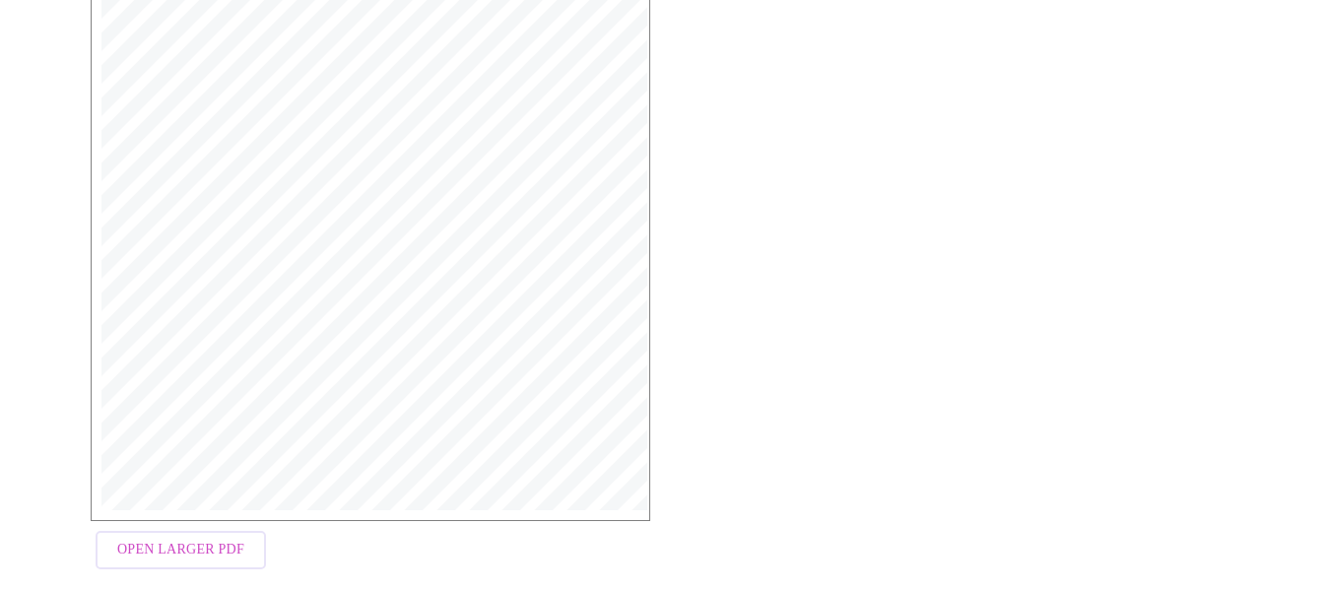
scroll to position [590, 0]
click at [181, 533] on span "Open Larger PDF" at bounding box center [180, 545] width 127 height 25
